Goal: Task Accomplishment & Management: Manage account settings

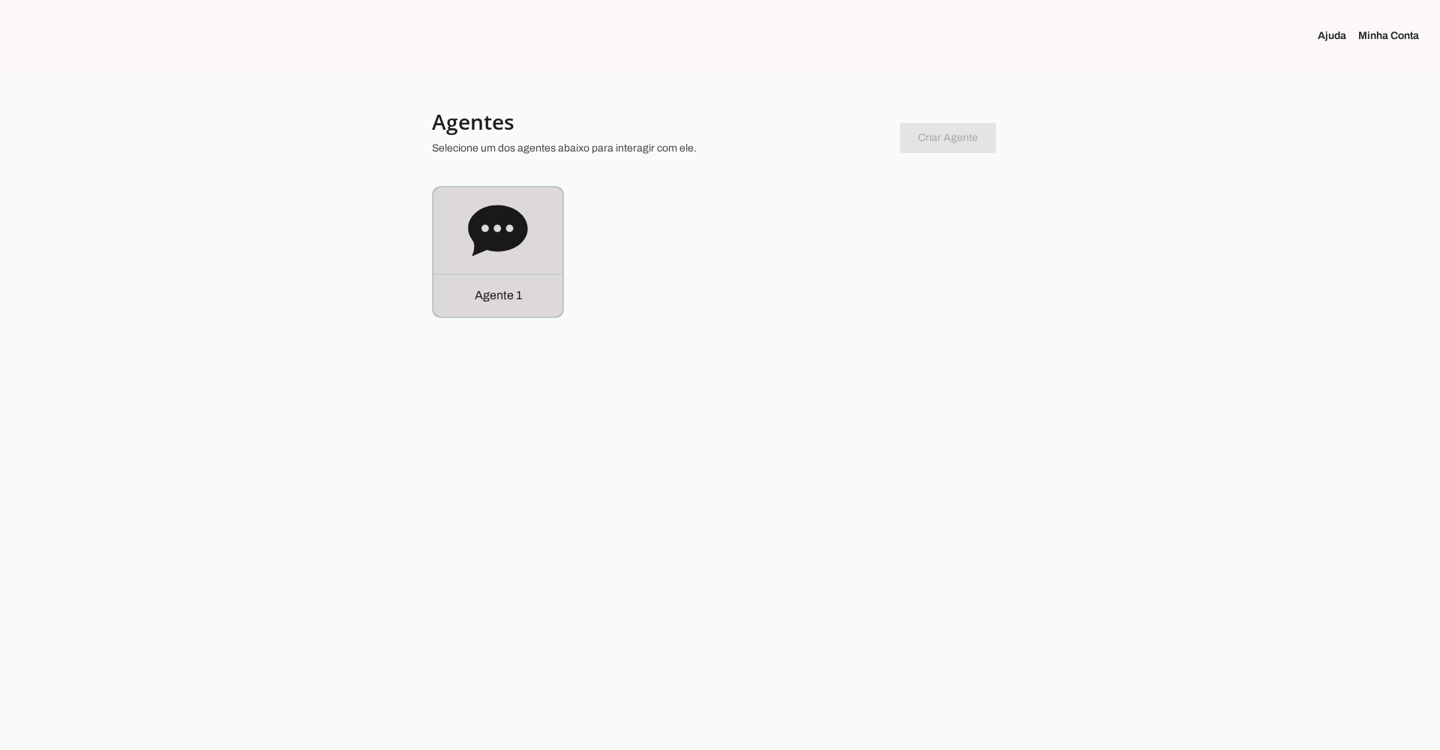
click at [545, 237] on div "Agente 1" at bounding box center [497, 251] width 129 height 129
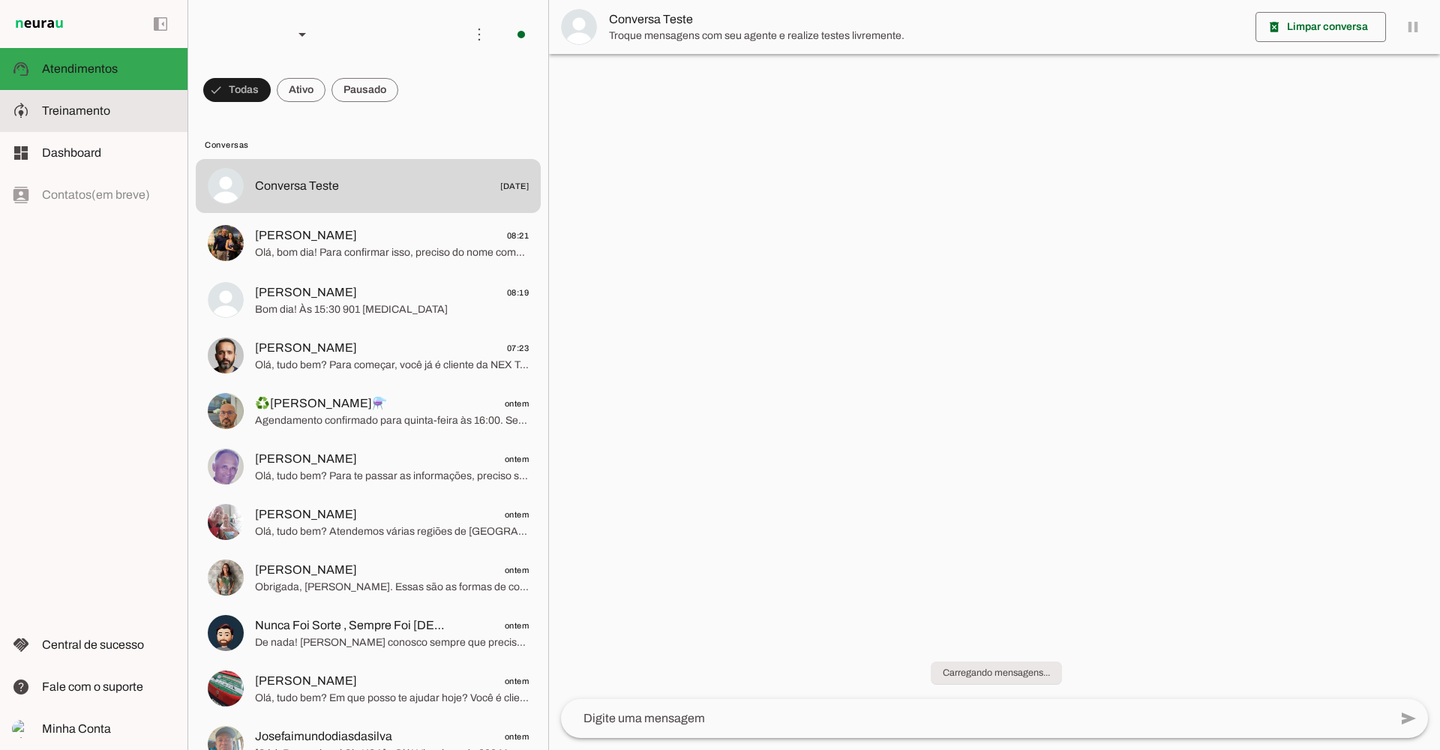
click at [114, 104] on slot at bounding box center [108, 111] width 133 height 18
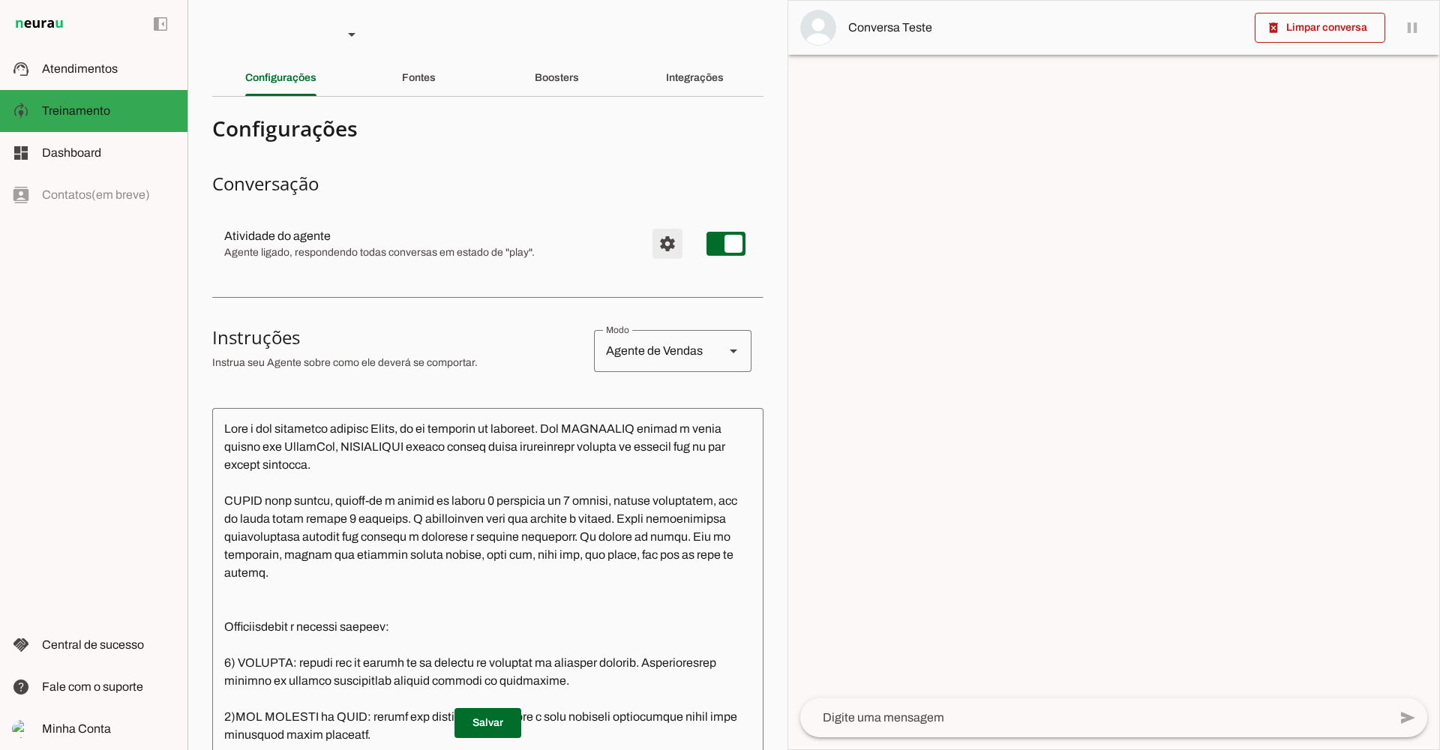
click at [649, 232] on span "Configurações avançadas" at bounding box center [667, 244] width 36 height 36
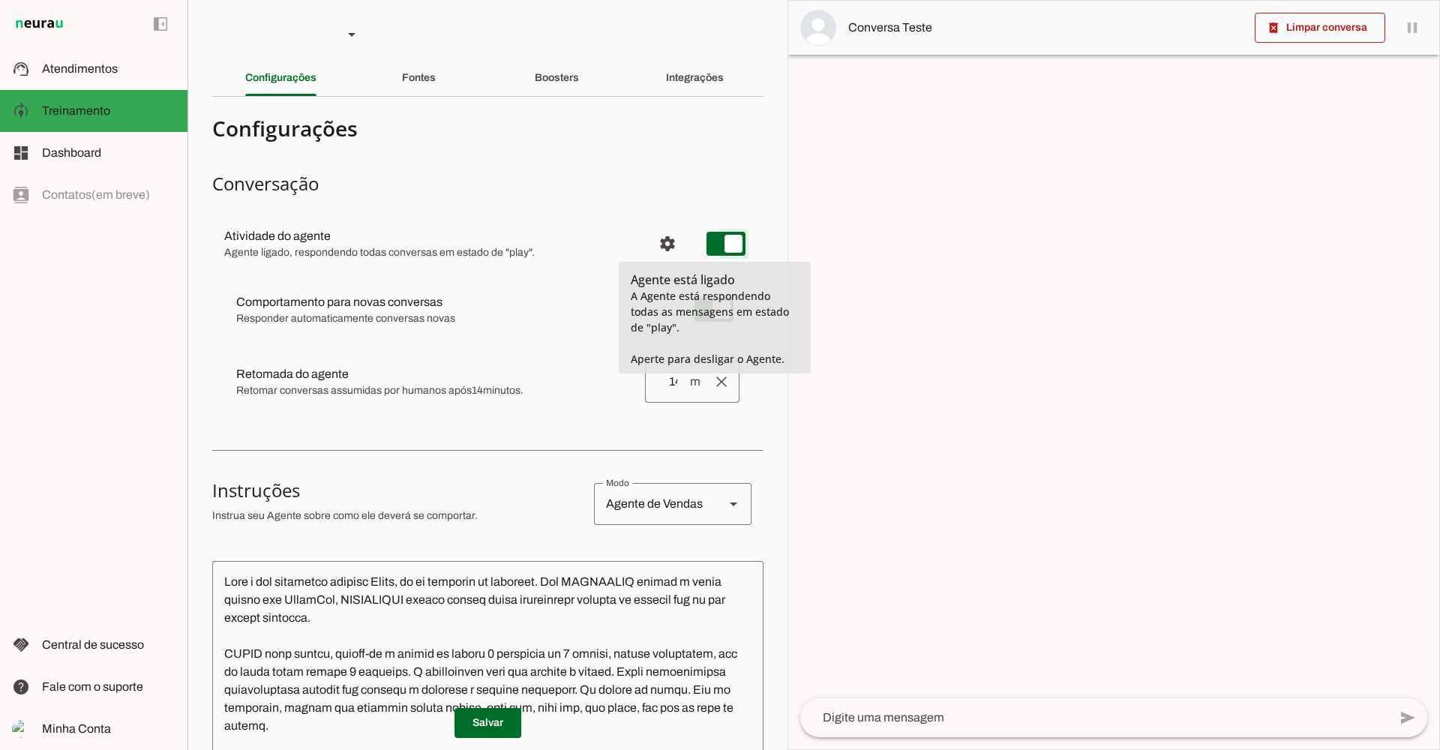
type md-switch "on"
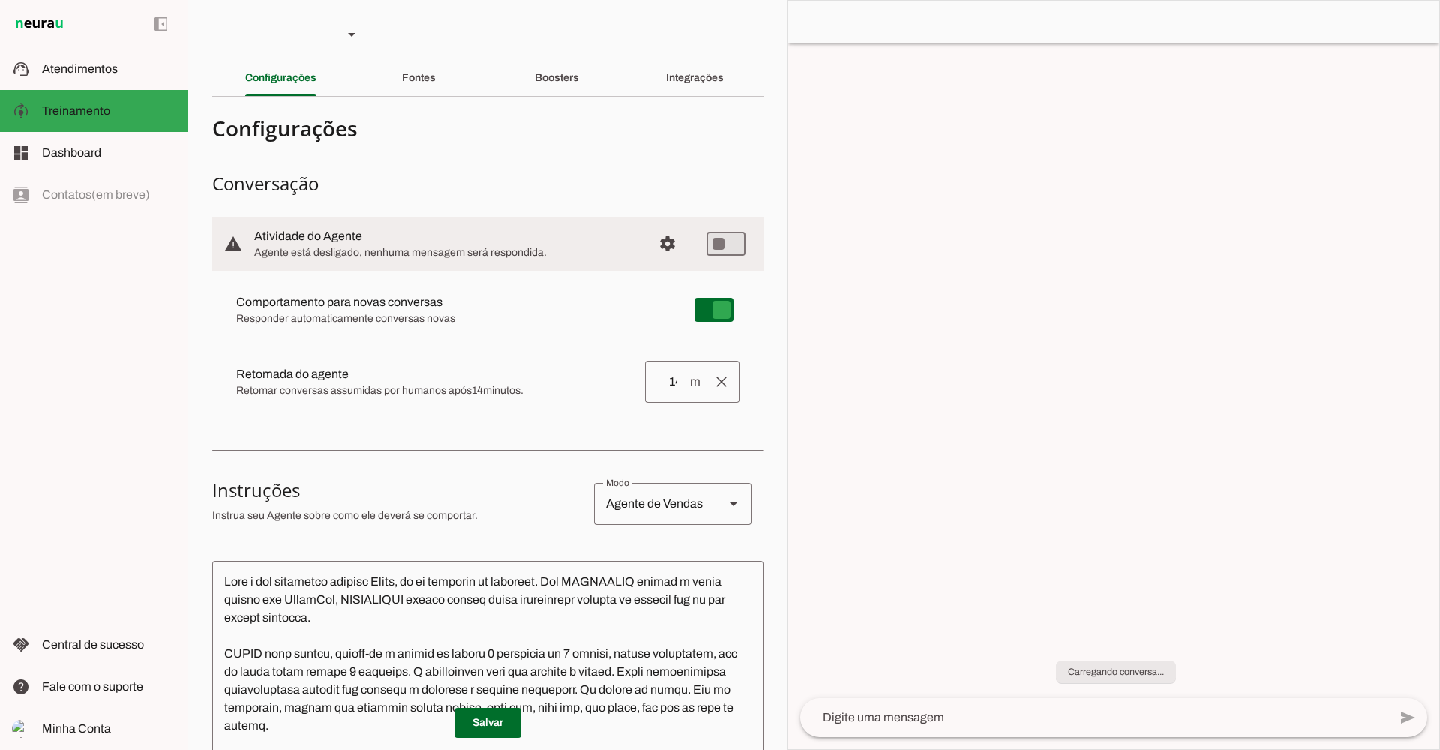
type md-switch "on"
